Goal: Information Seeking & Learning: Find specific page/section

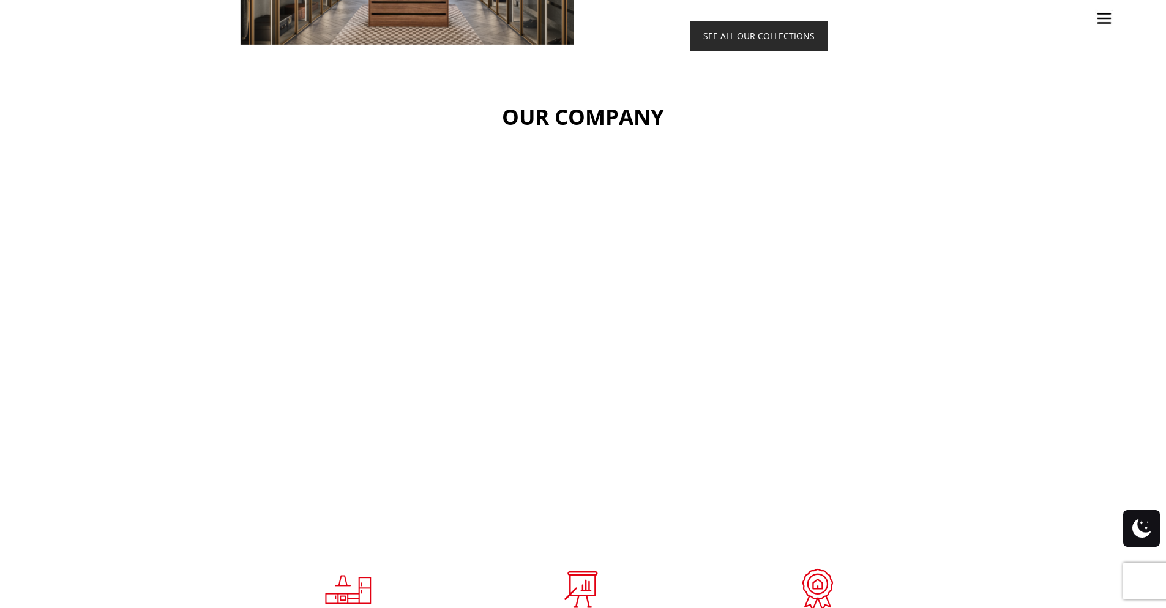
scroll to position [1953, 0]
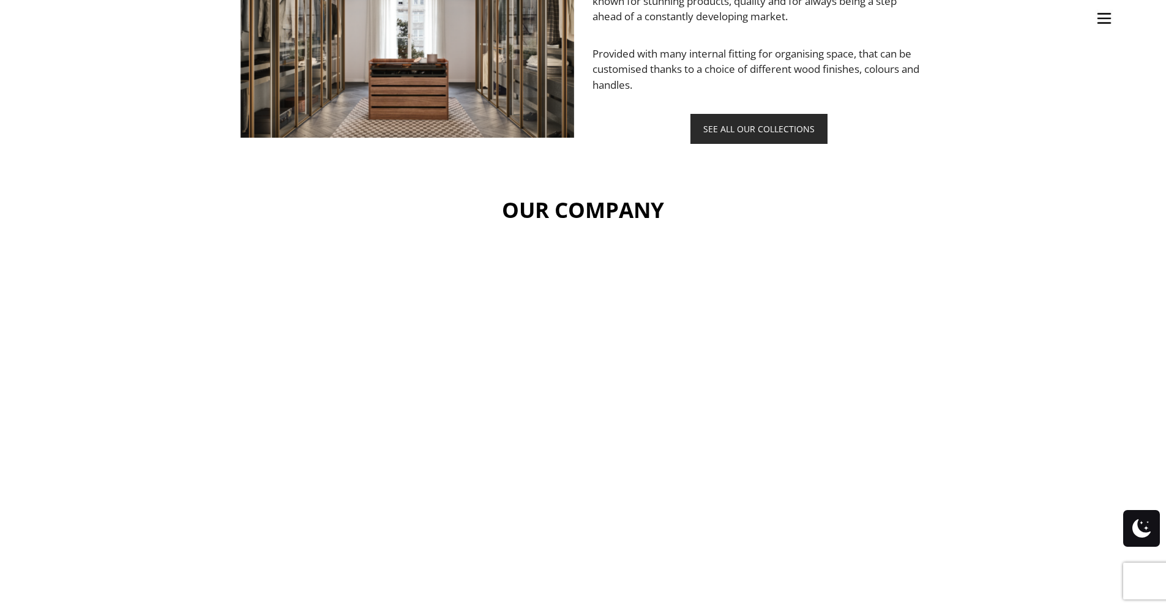
click at [156, 173] on ul "Kitchens Projects Other Products Bathrooms Closets Italian Doors About Blog Con…" at bounding box center [583, 304] width 1166 height 608
click at [64, 300] on ul "Kitchens Projects Other Products Bathrooms Closets Italian Doors About Blog Con…" at bounding box center [583, 304] width 1166 height 608
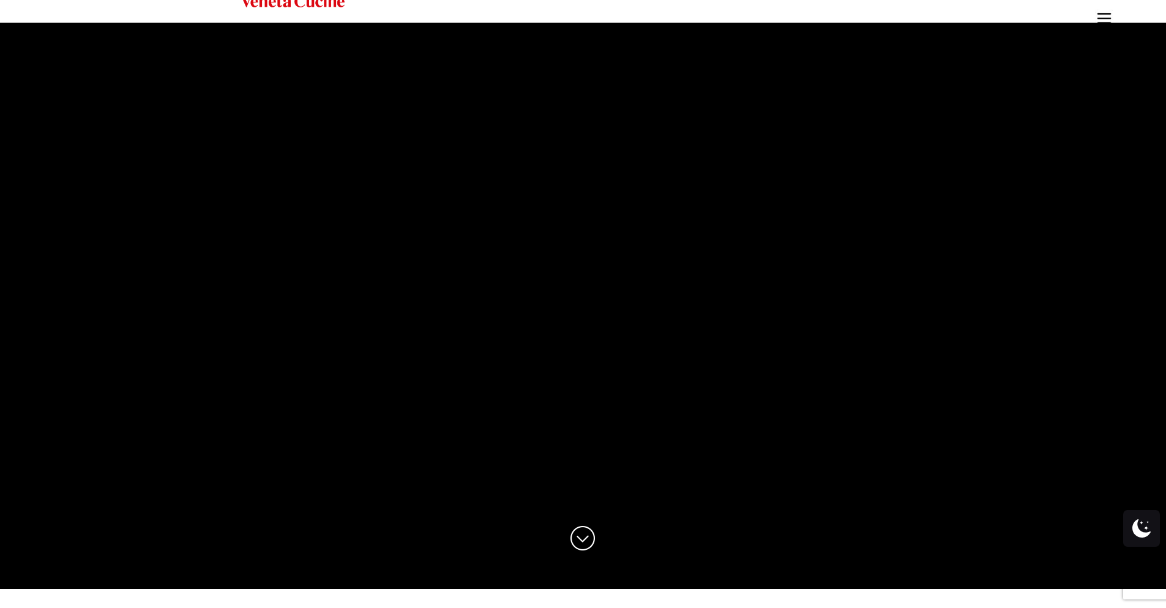
scroll to position [0, 0]
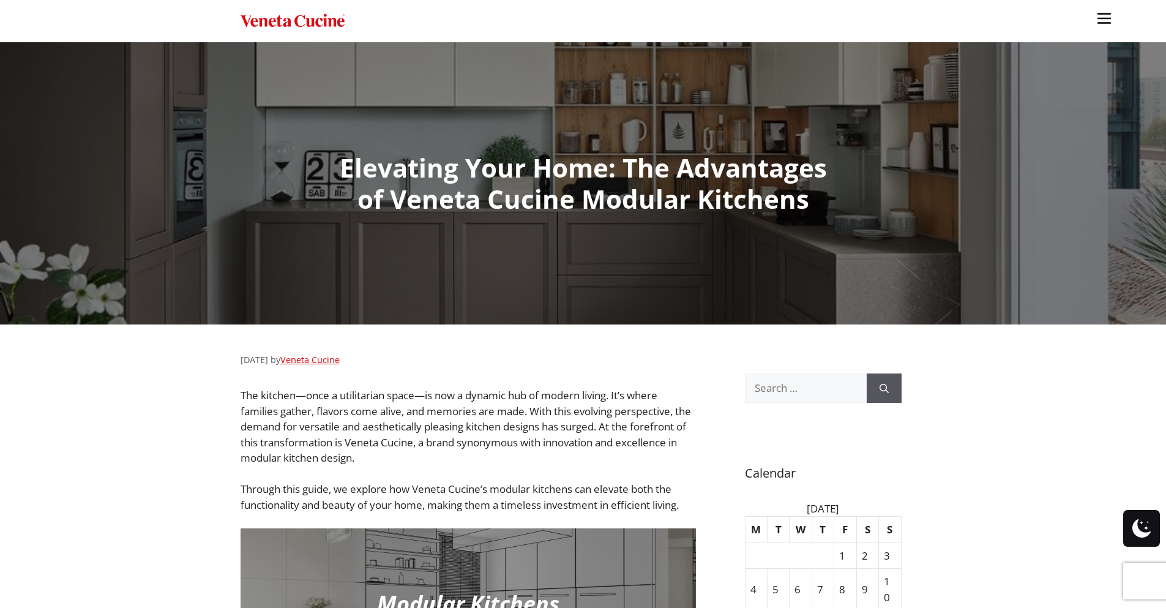
click at [1103, 20] on img "Site" at bounding box center [1104, 18] width 18 height 18
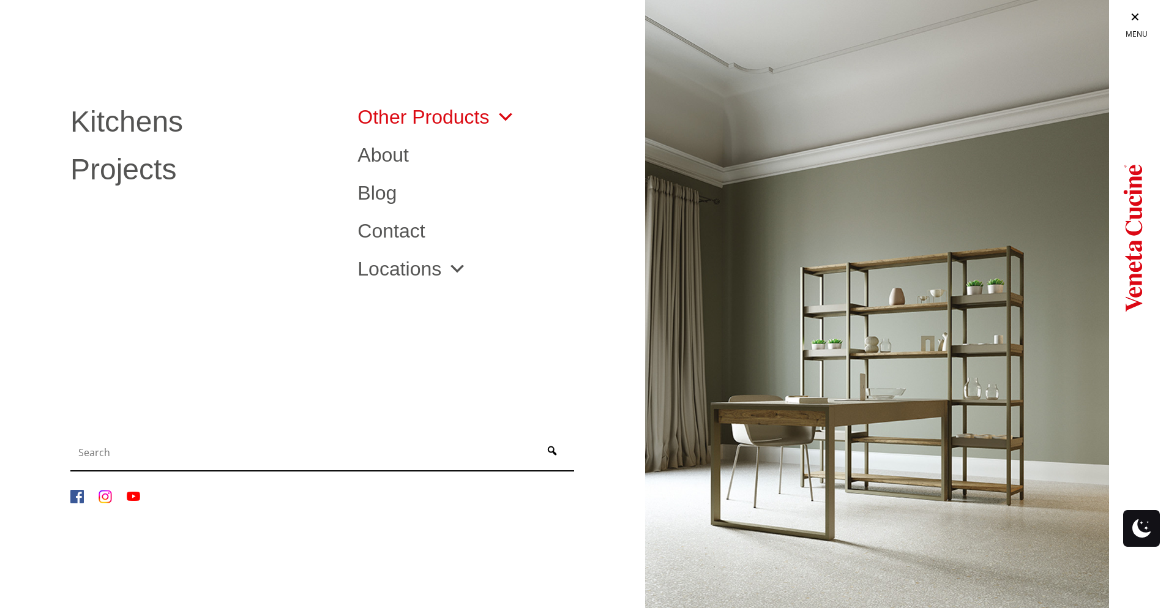
click at [453, 107] on link "Other Products" at bounding box center [436, 117] width 157 height 20
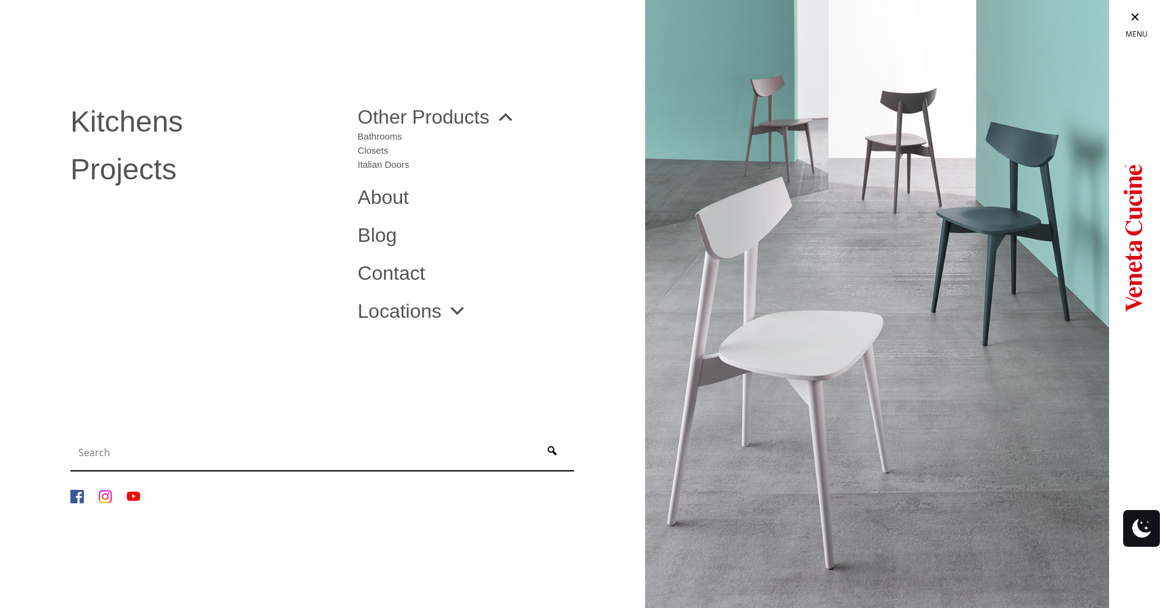
scroll to position [245, 0]
click at [217, 452] on input "Site" at bounding box center [303, 452] width 460 height 24
type input "refrigerator panels"
click at [533, 438] on button "Site" at bounding box center [552, 452] width 38 height 29
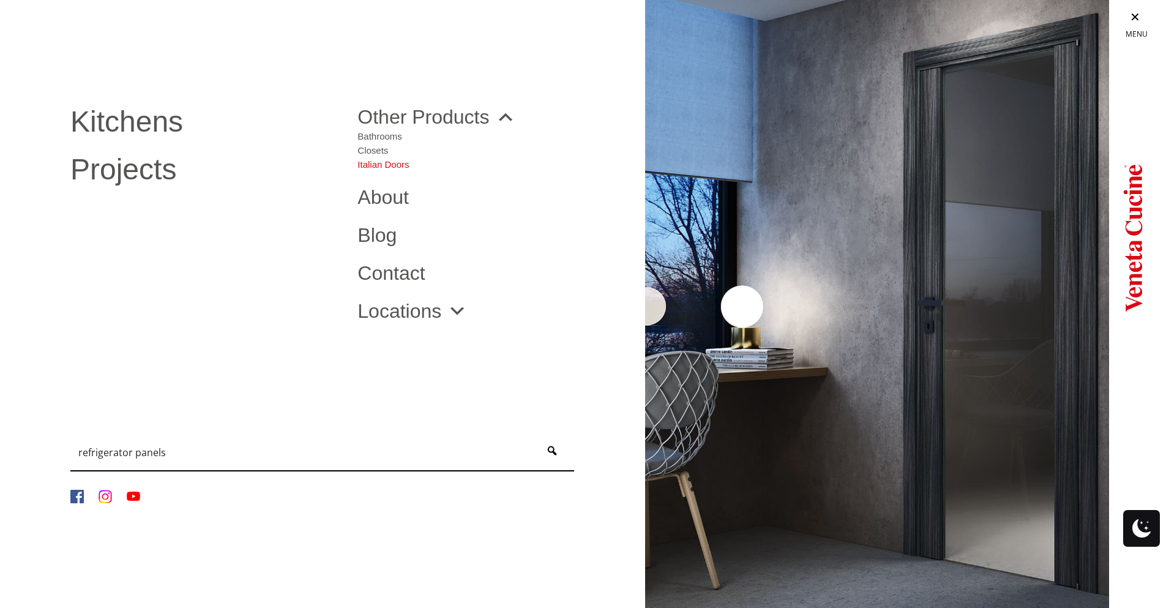
click at [387, 167] on link "Italian Doors" at bounding box center [383, 162] width 51 height 14
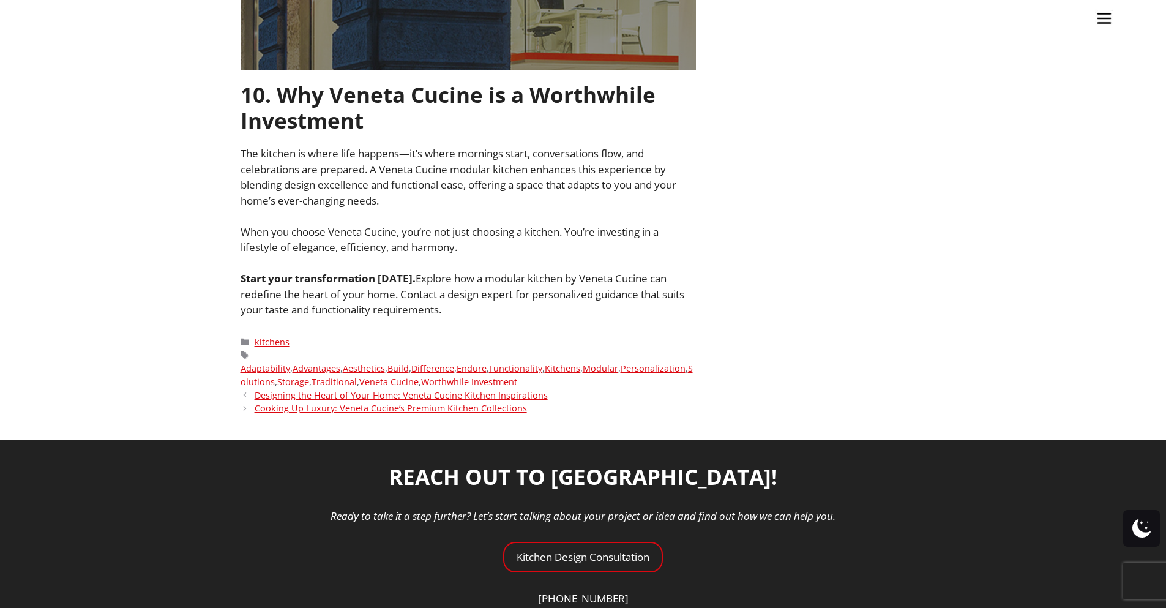
scroll to position [4614, 0]
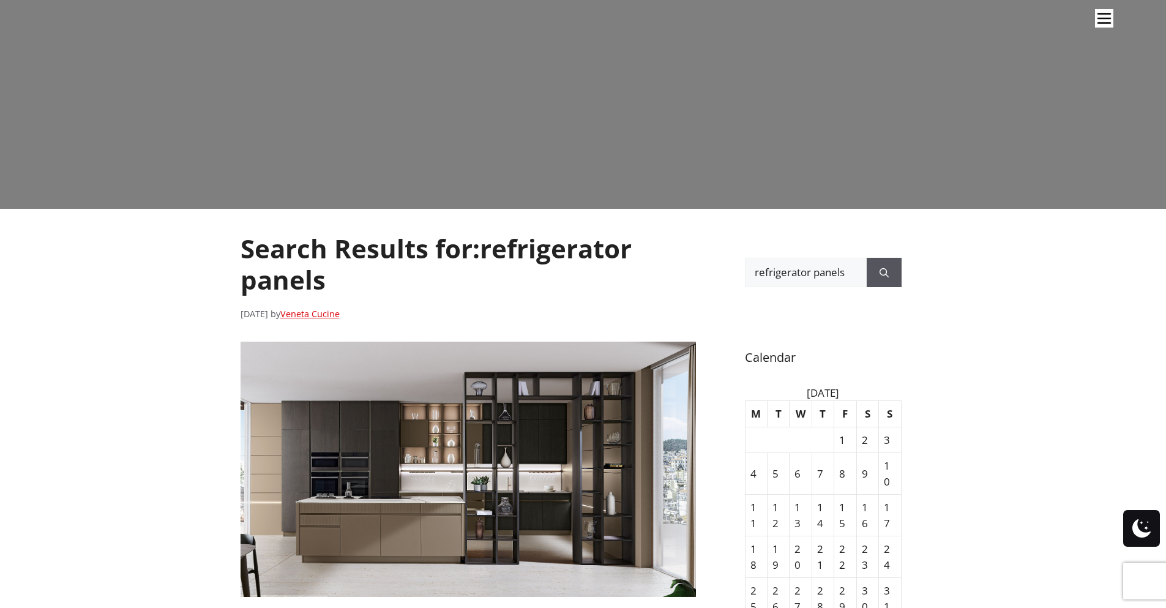
scroll to position [367, 0]
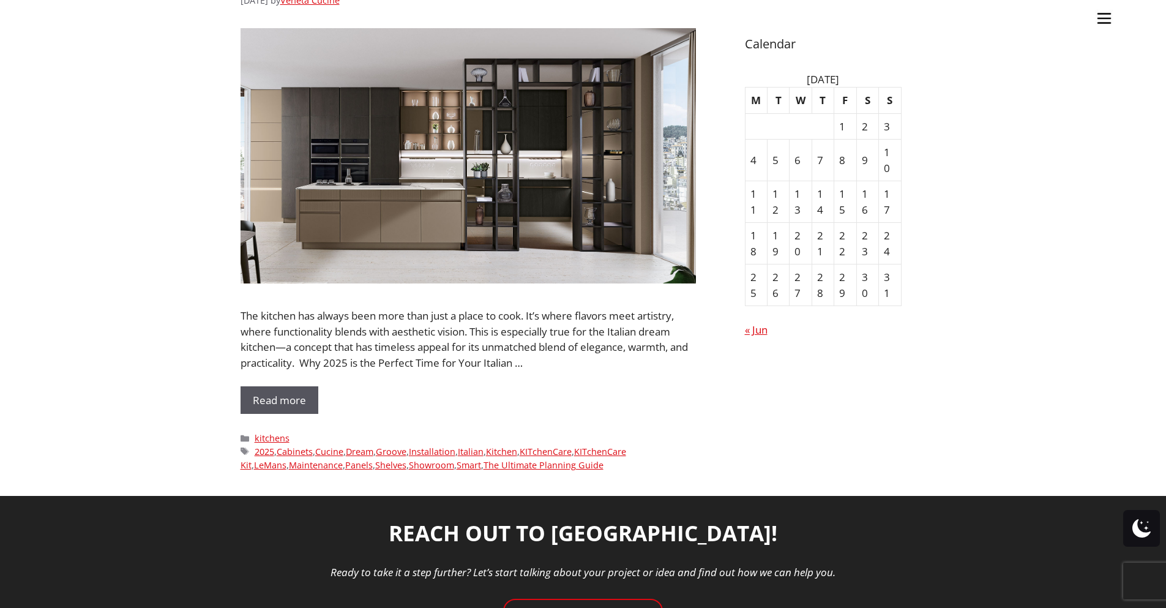
click at [260, 397] on ul "Kitchens Projects Other Products Bathrooms Closets Italian Doors About Blog Con…" at bounding box center [583, 304] width 1166 height 608
click at [260, 405] on ul "Kitchens Projects Other Products Bathrooms Closets Italian Doors About Blog Con…" at bounding box center [583, 304] width 1166 height 608
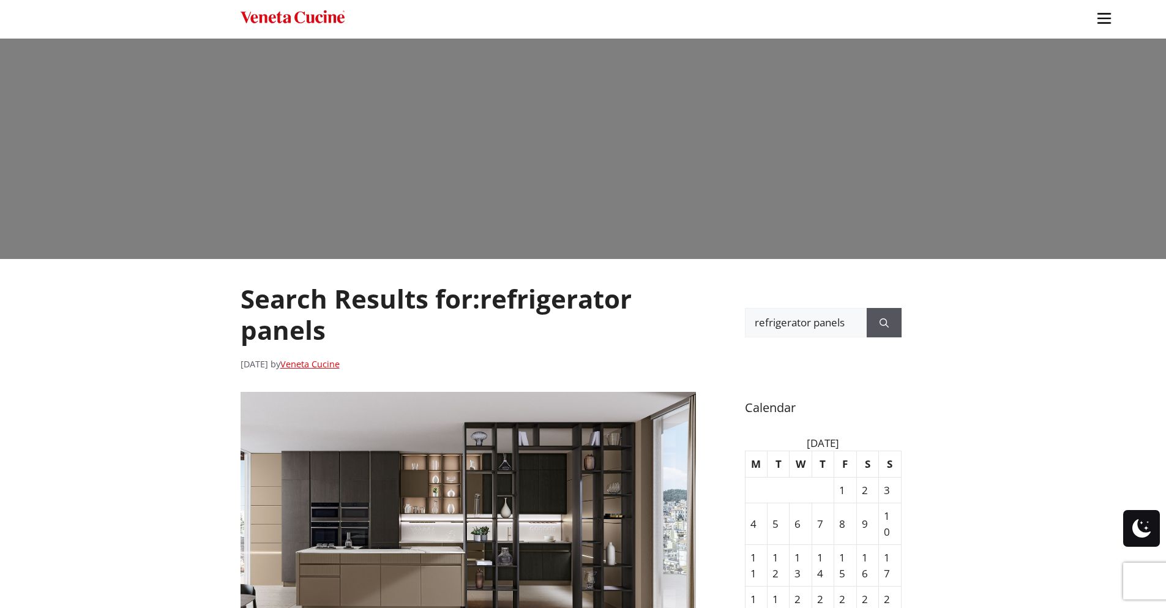
scroll to position [122, 0]
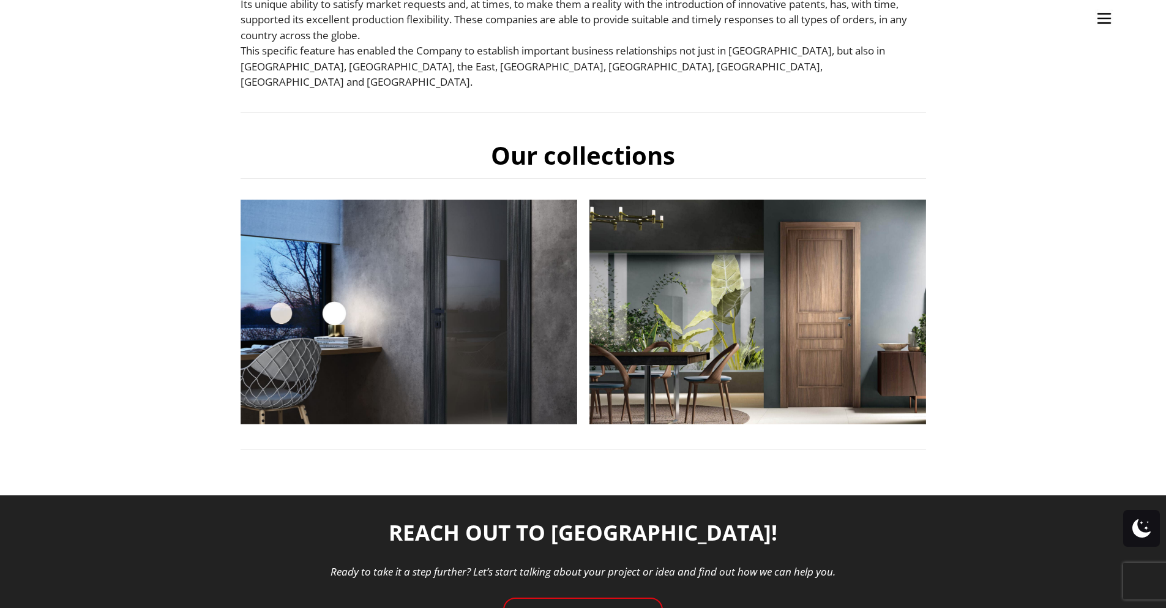
scroll to position [647, 0]
